Goal: Use online tool/utility: Utilize a website feature to perform a specific function

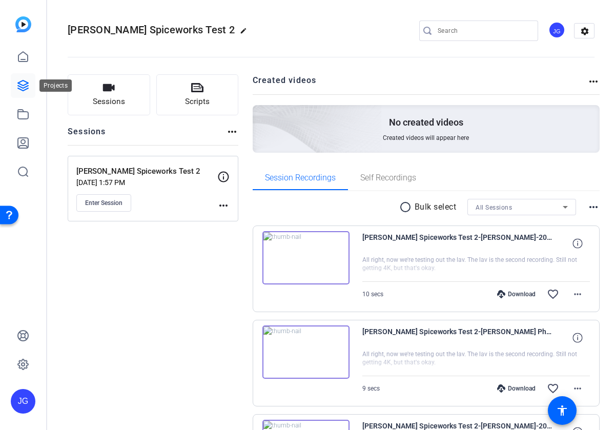
click at [30, 82] on link at bounding box center [23, 85] width 25 height 25
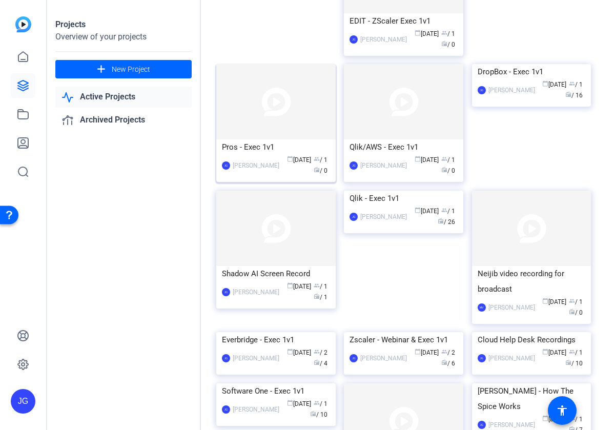
scroll to position [205, 0]
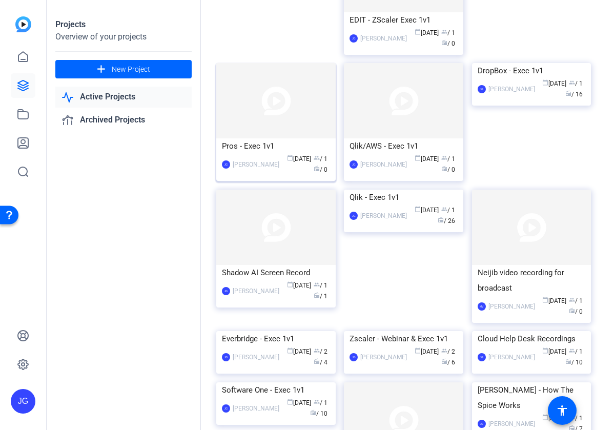
click at [283, 138] on img at bounding box center [275, 100] width 119 height 75
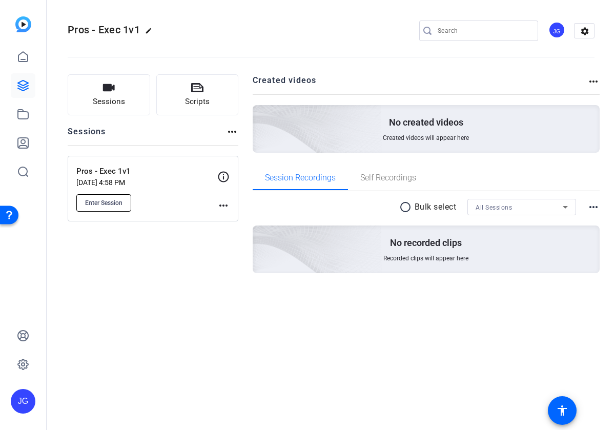
click at [113, 199] on span "Enter Session" at bounding box center [103, 203] width 37 height 8
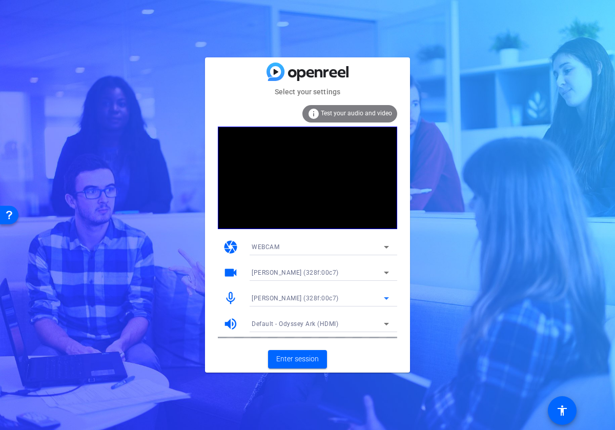
click at [379, 298] on div "EMEET Piko+ (328f:00c7)" at bounding box center [318, 298] width 132 height 13
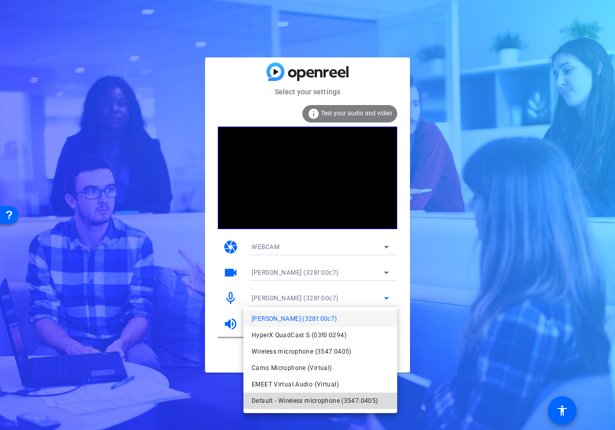
click at [332, 397] on span "Default - Wireless microphone (3547:0405)" at bounding box center [315, 401] width 126 height 12
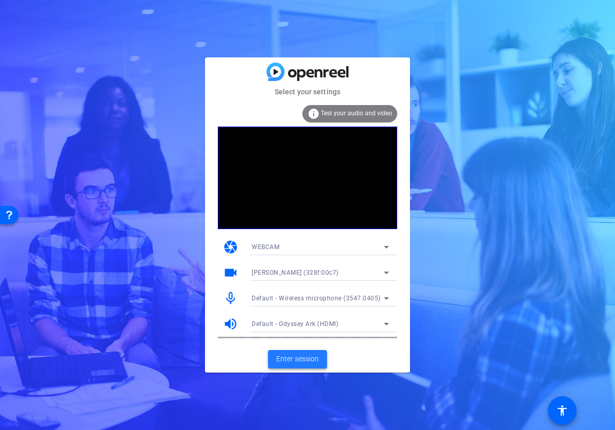
click at [303, 362] on span "Enter session" at bounding box center [297, 359] width 43 height 11
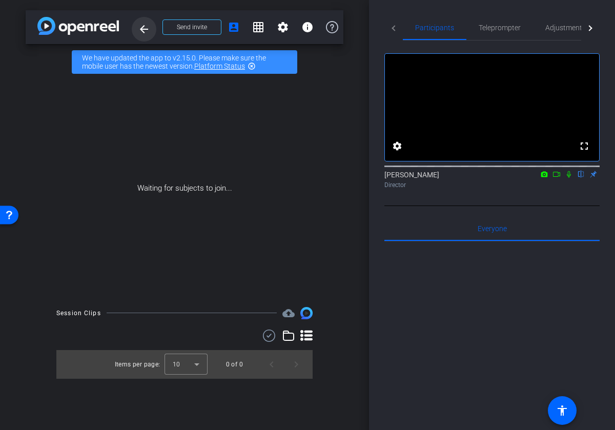
click at [147, 29] on mat-icon "arrow_back" at bounding box center [144, 29] width 12 height 12
